Goal: Transaction & Acquisition: Purchase product/service

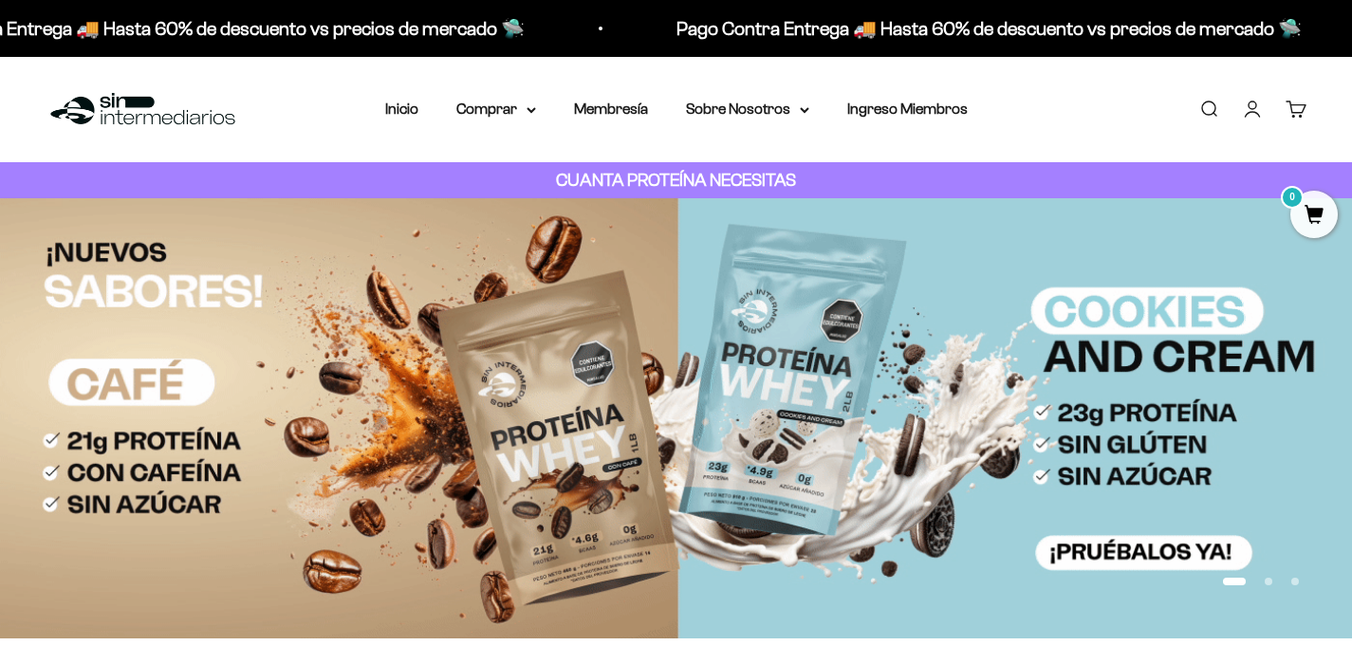
click at [70, 106] on img at bounding box center [143, 109] width 195 height 41
